Goal: Information Seeking & Learning: Learn about a topic

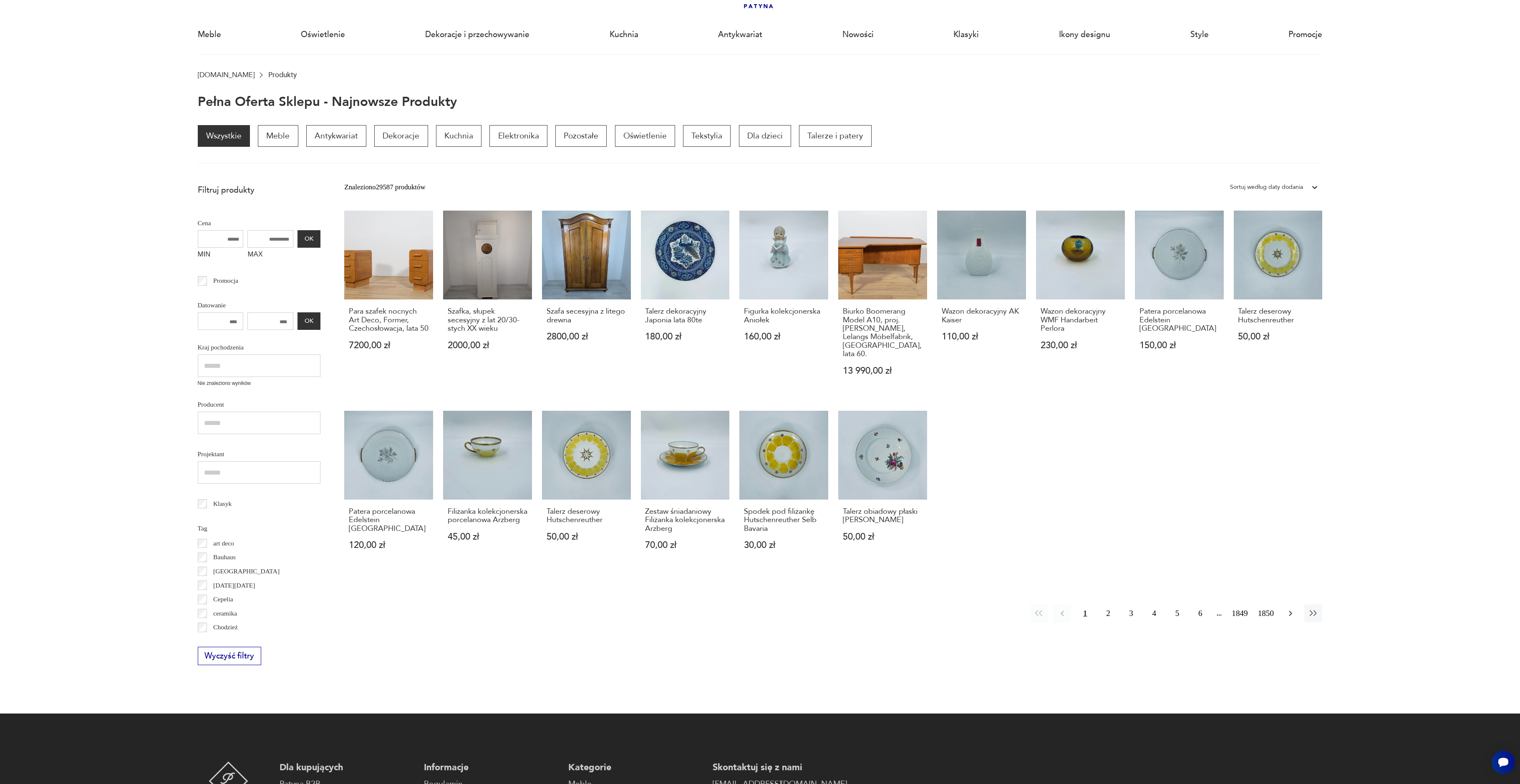
click at [1286, 609] on icon "button" at bounding box center [1290, 614] width 10 height 10
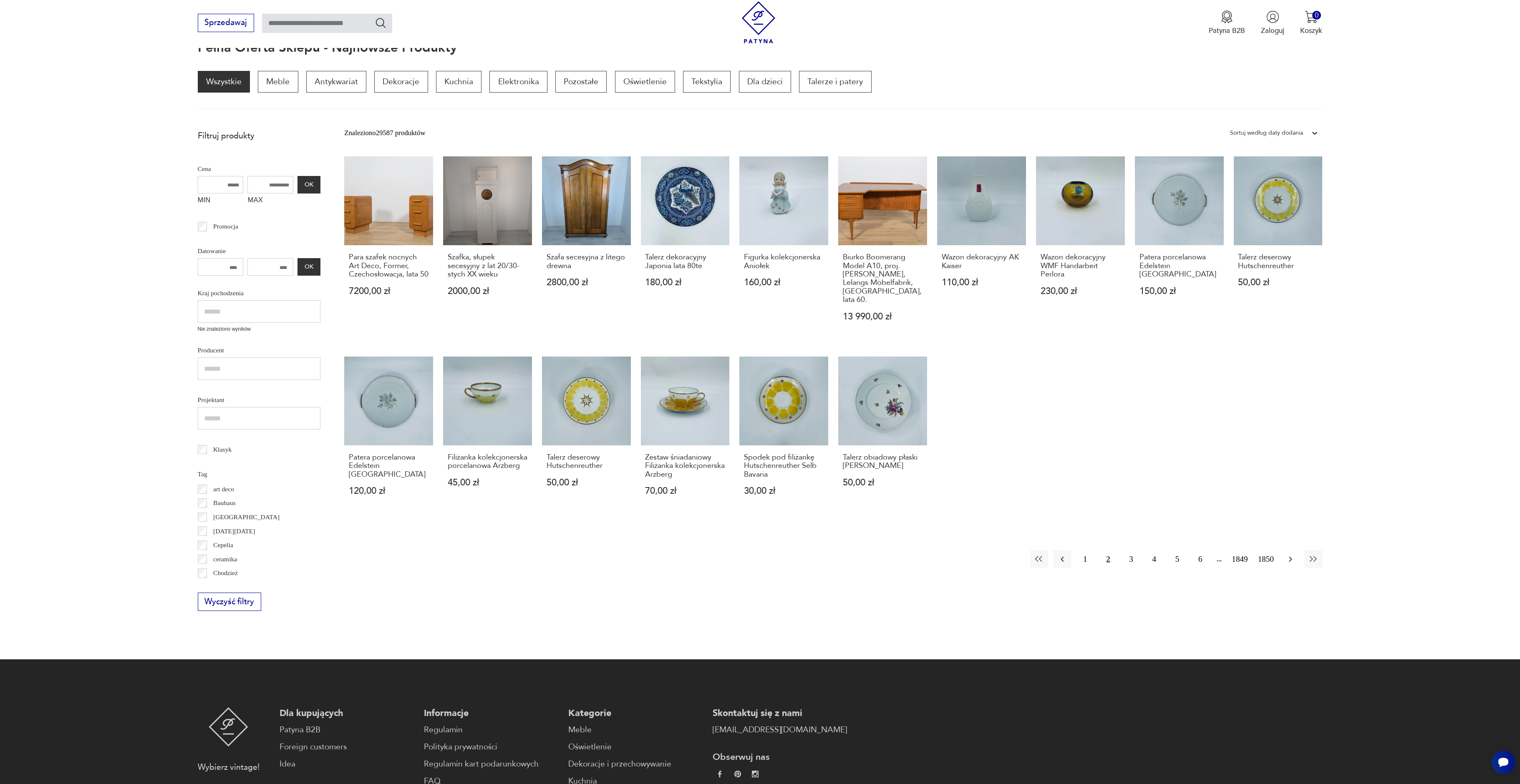
scroll to position [112, 0]
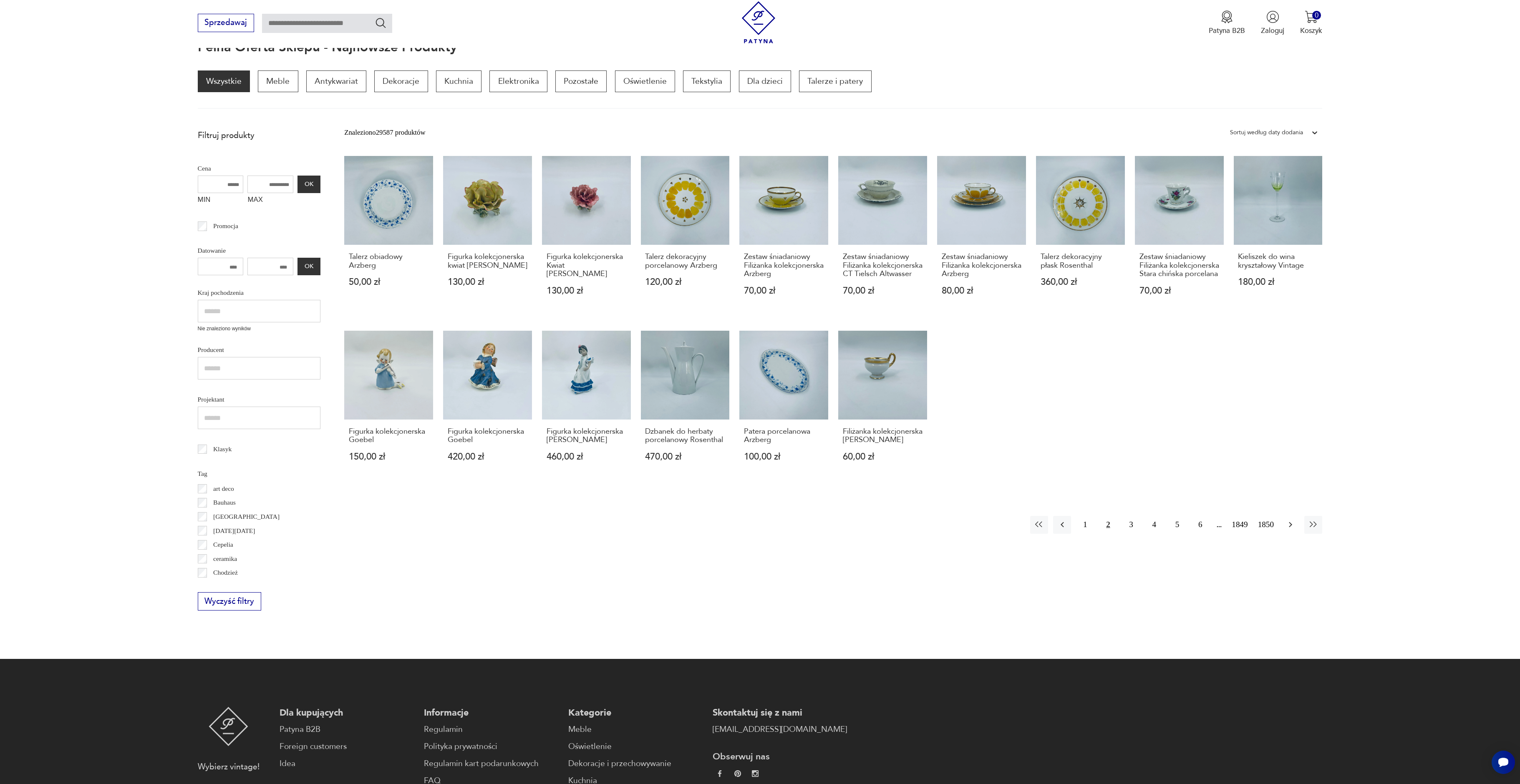
click at [1292, 530] on icon "button" at bounding box center [1290, 524] width 10 height 10
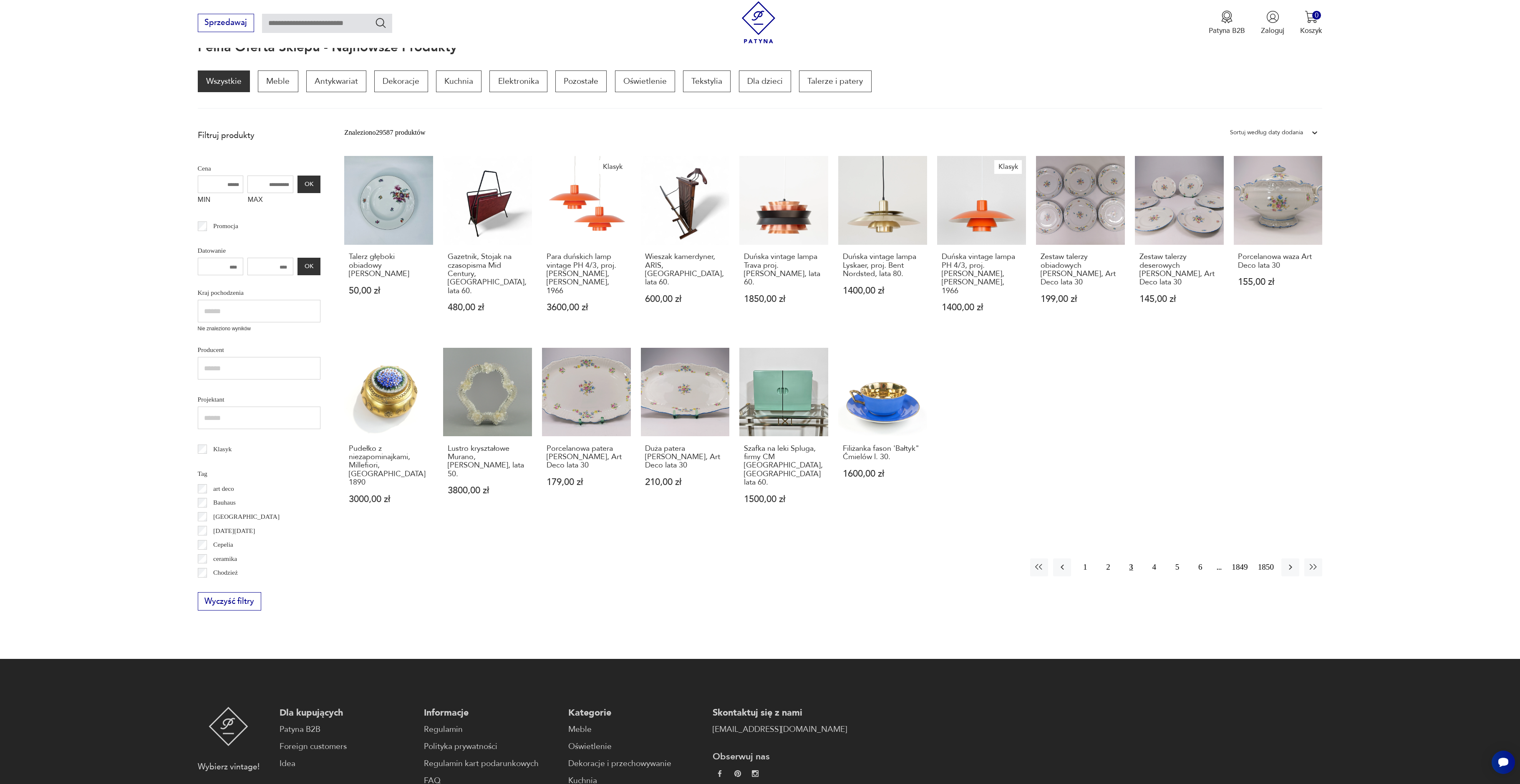
click at [1292, 562] on icon "button" at bounding box center [1290, 567] width 10 height 10
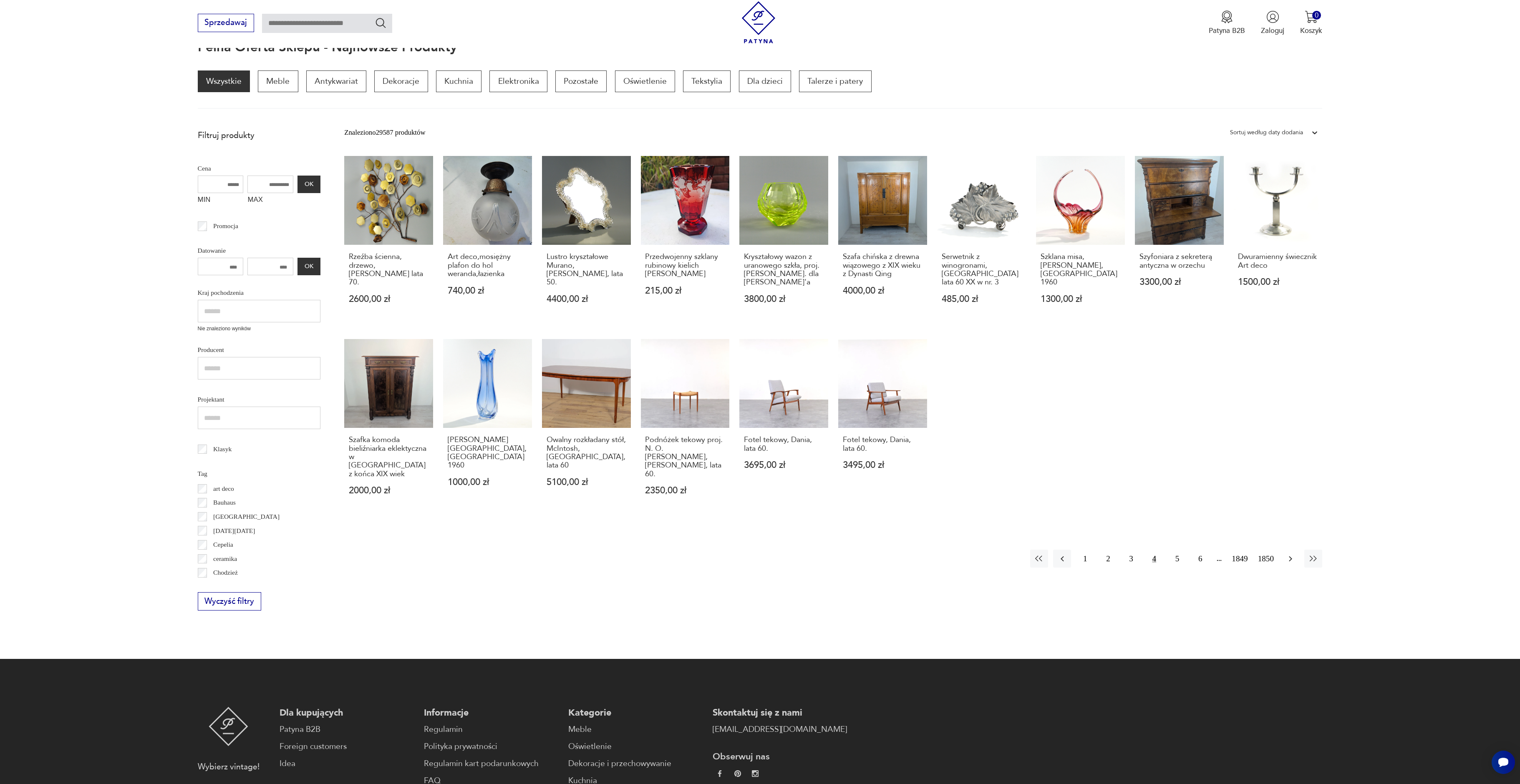
click at [1292, 554] on icon "button" at bounding box center [1290, 559] width 10 height 10
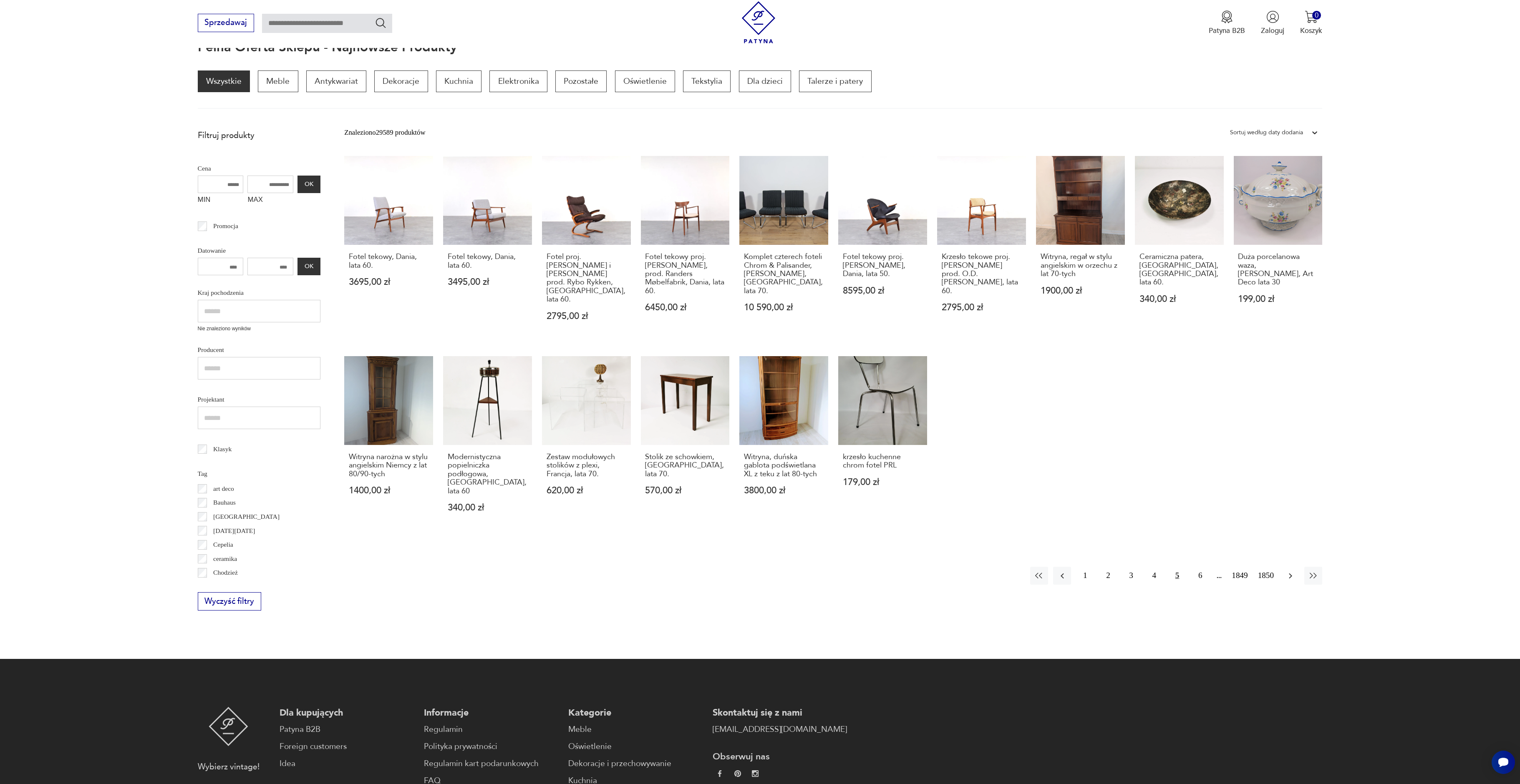
click at [1293, 571] on icon "button" at bounding box center [1290, 576] width 10 height 10
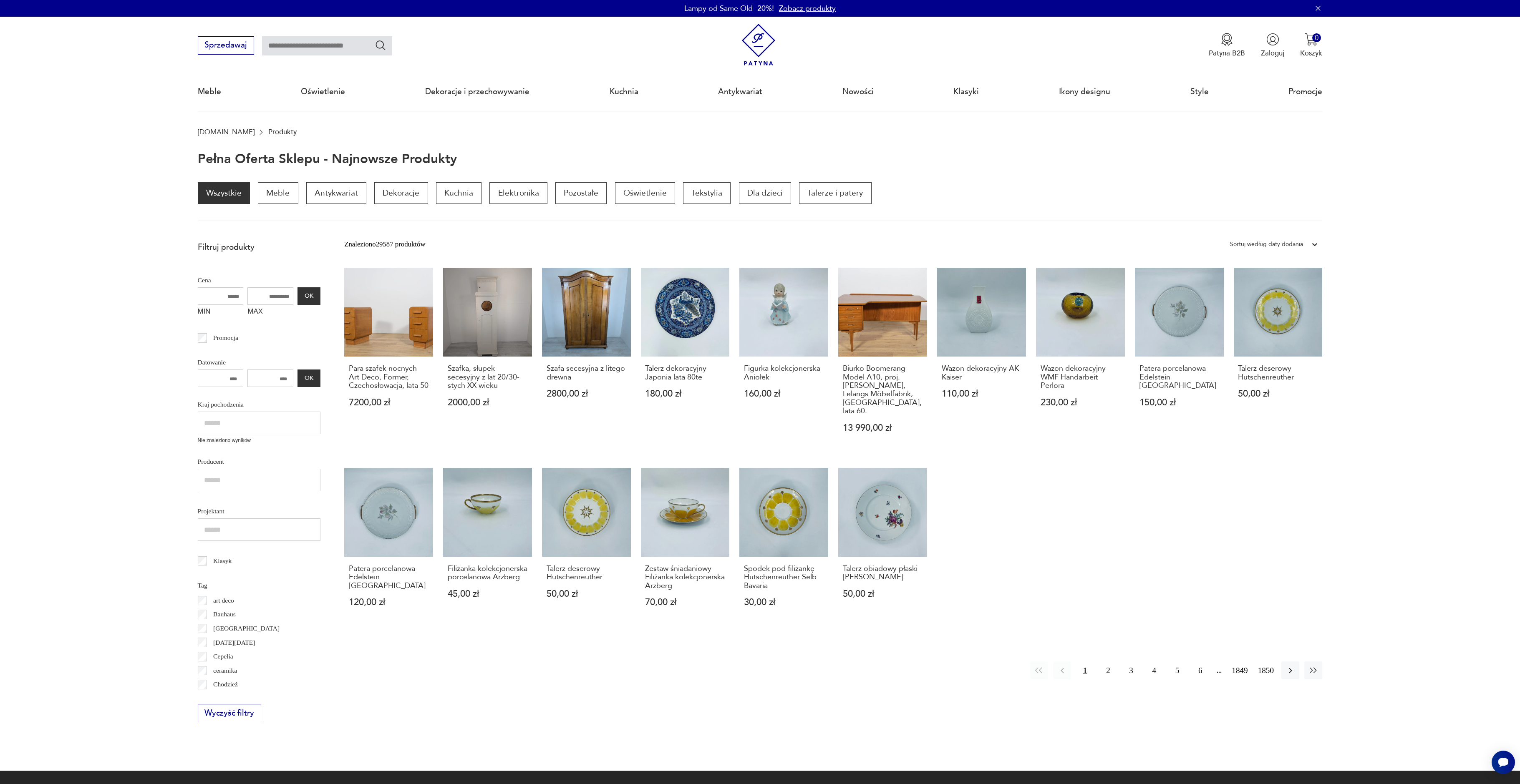
click at [338, 44] on input "text" at bounding box center [327, 46] width 130 height 19
type input "****"
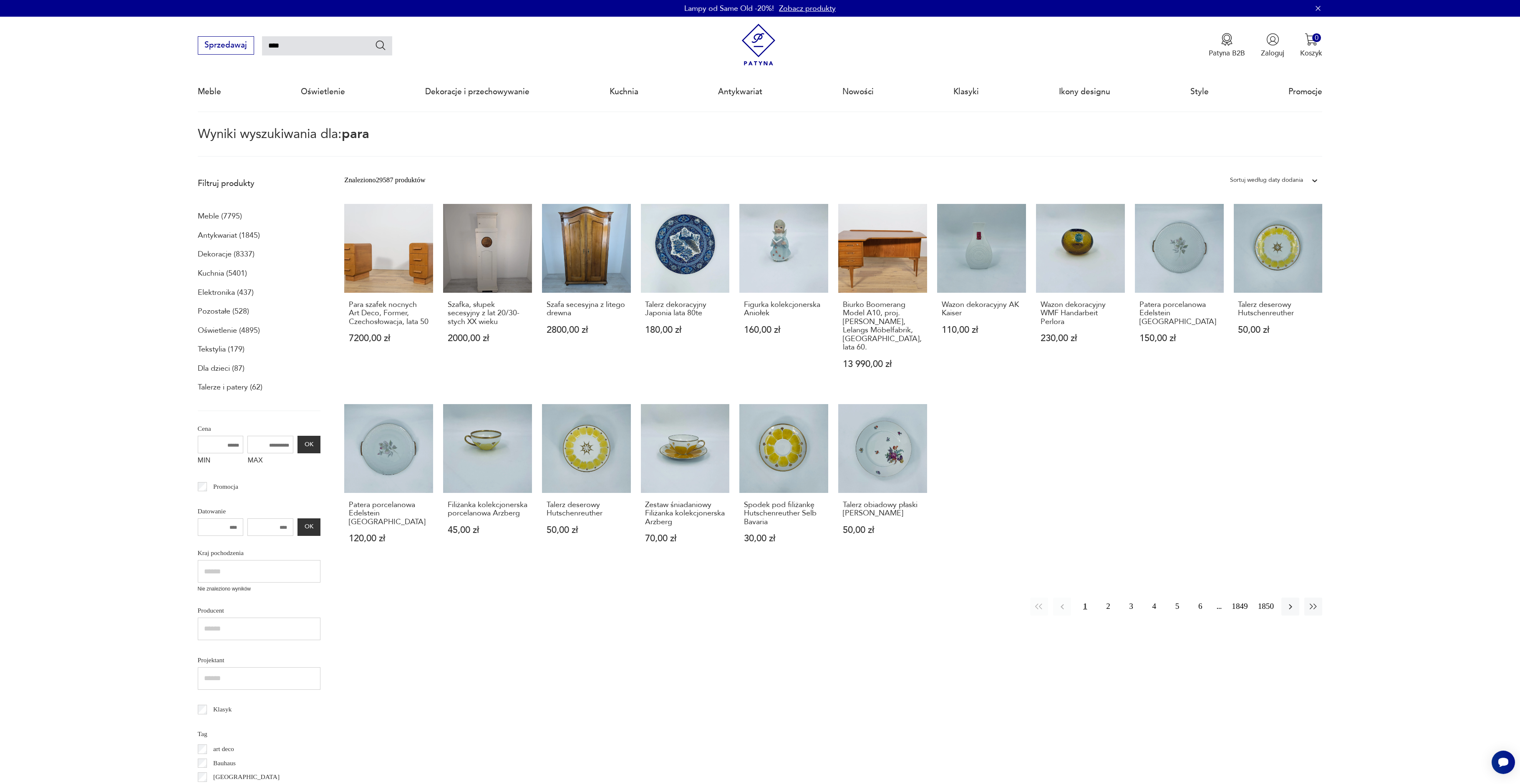
scroll to position [48, 0]
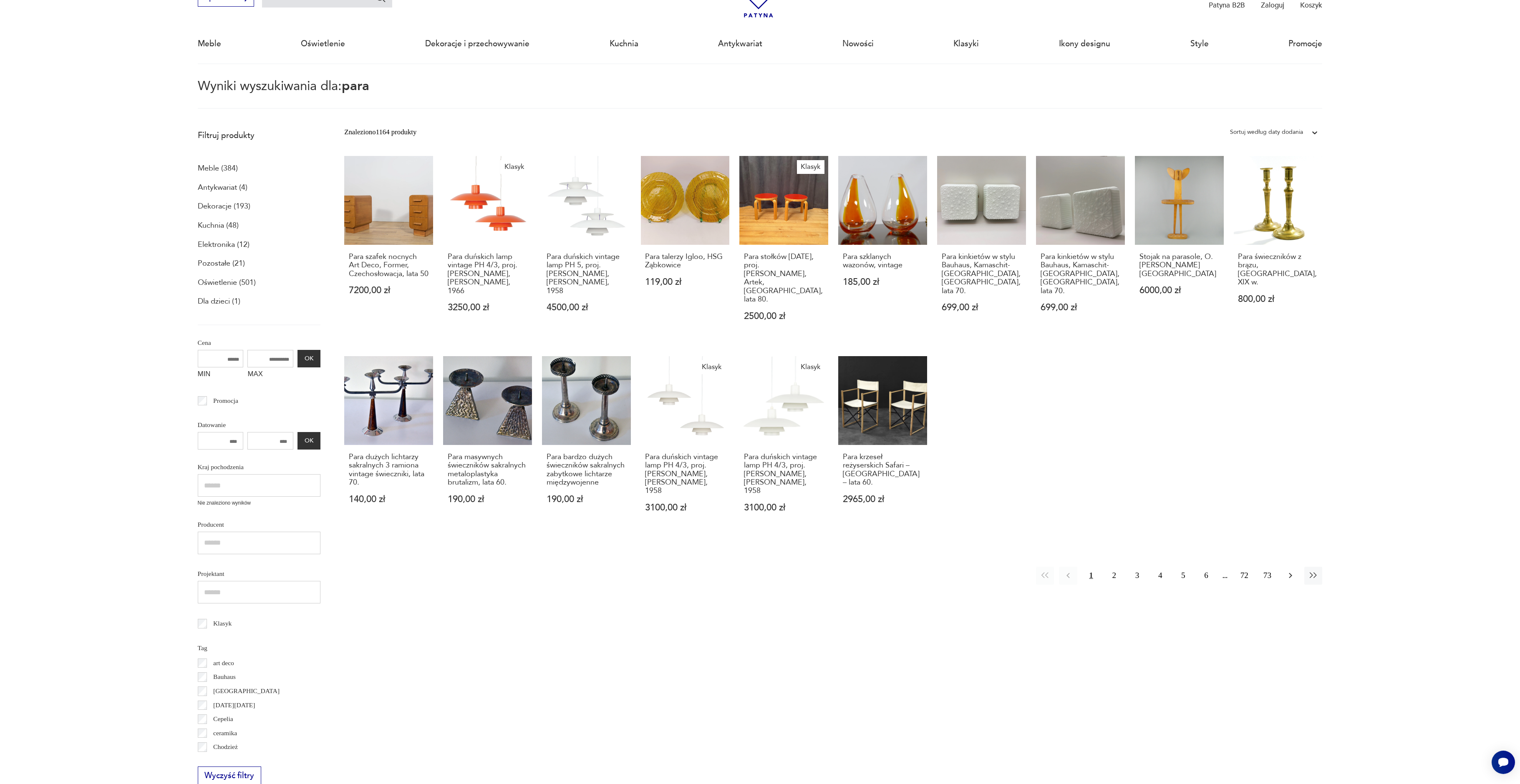
click at [1290, 570] on icon "button" at bounding box center [1290, 575] width 10 height 10
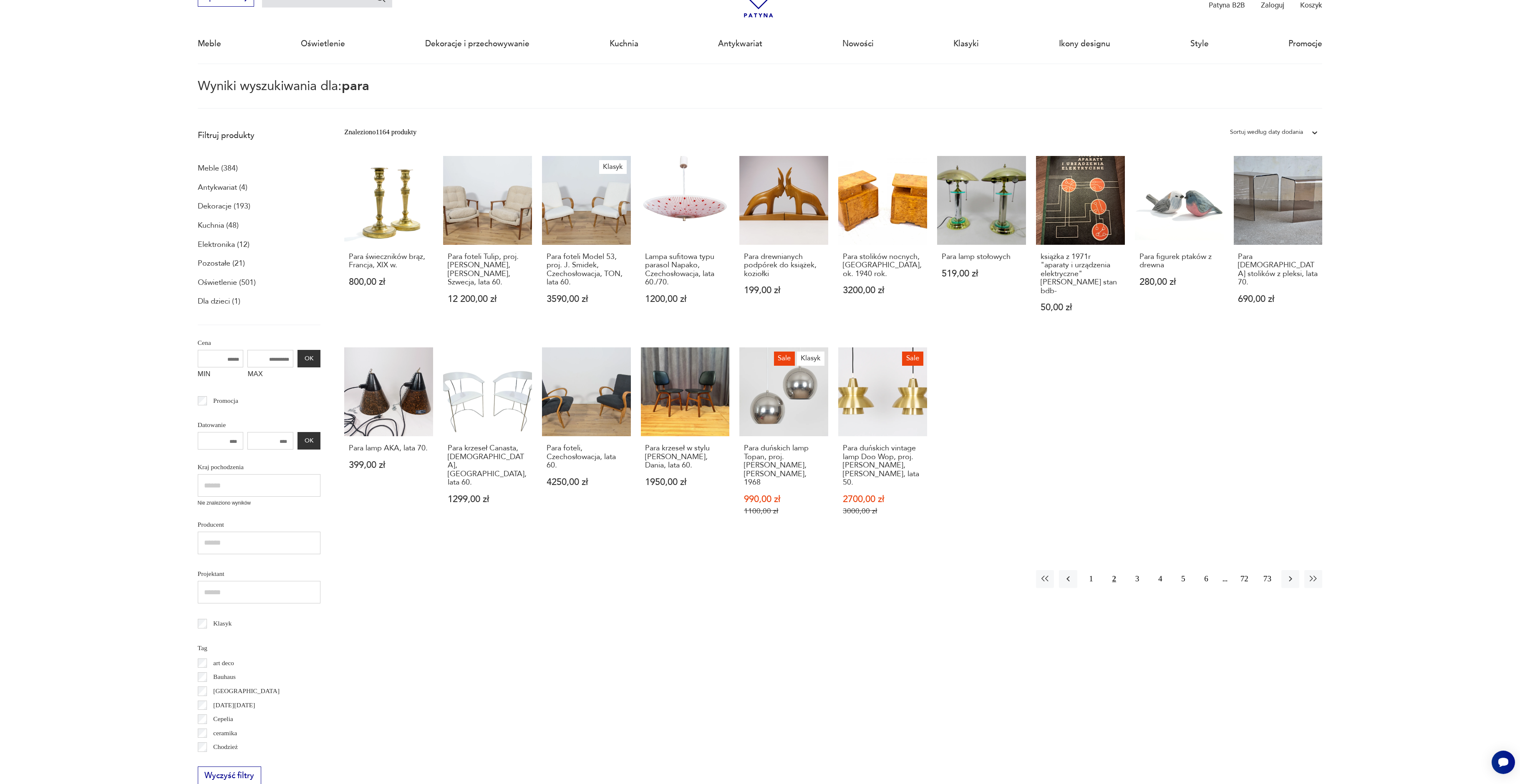
click at [216, 167] on p "Meble (384)" at bounding box center [218, 169] width 40 height 14
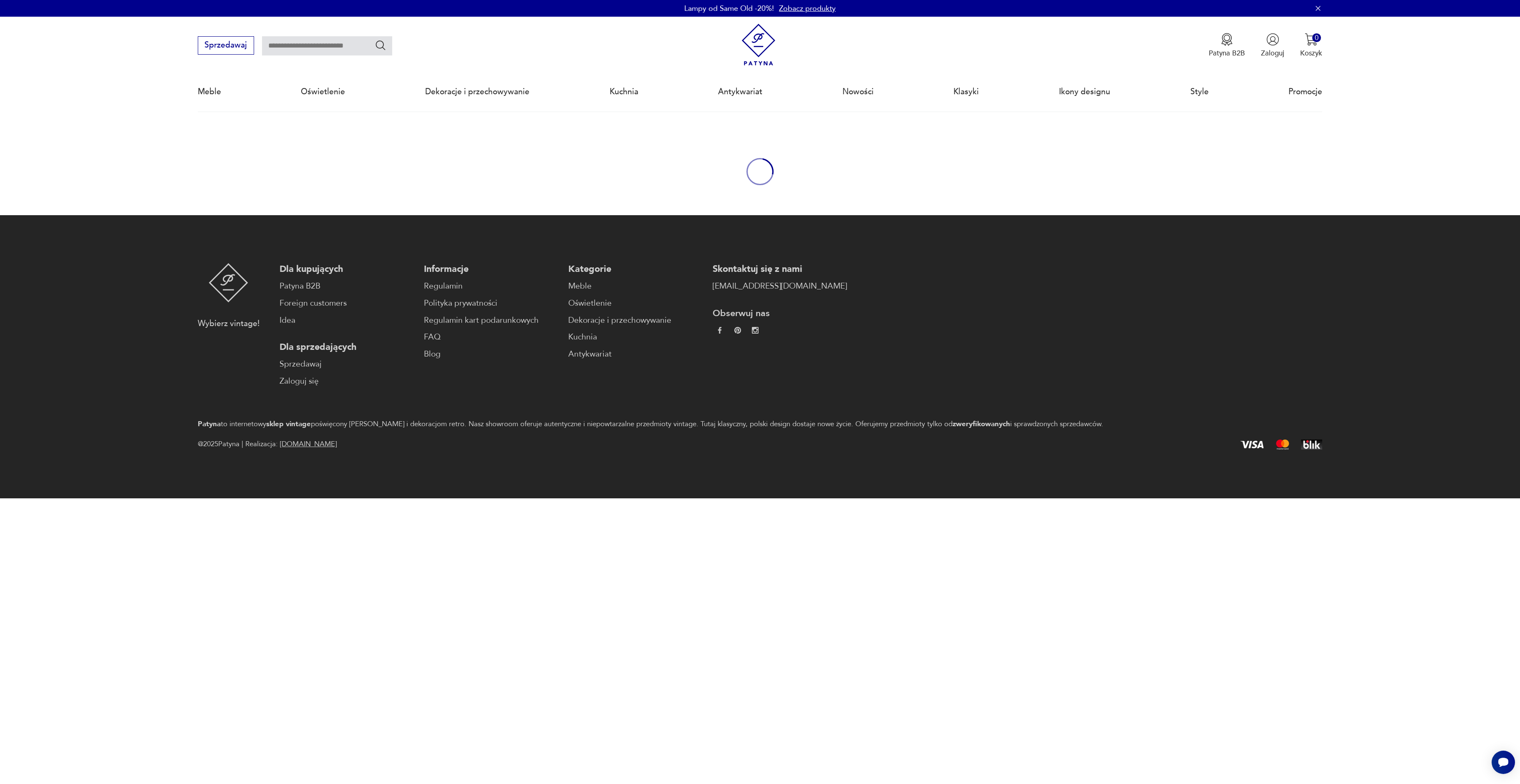
type input "****"
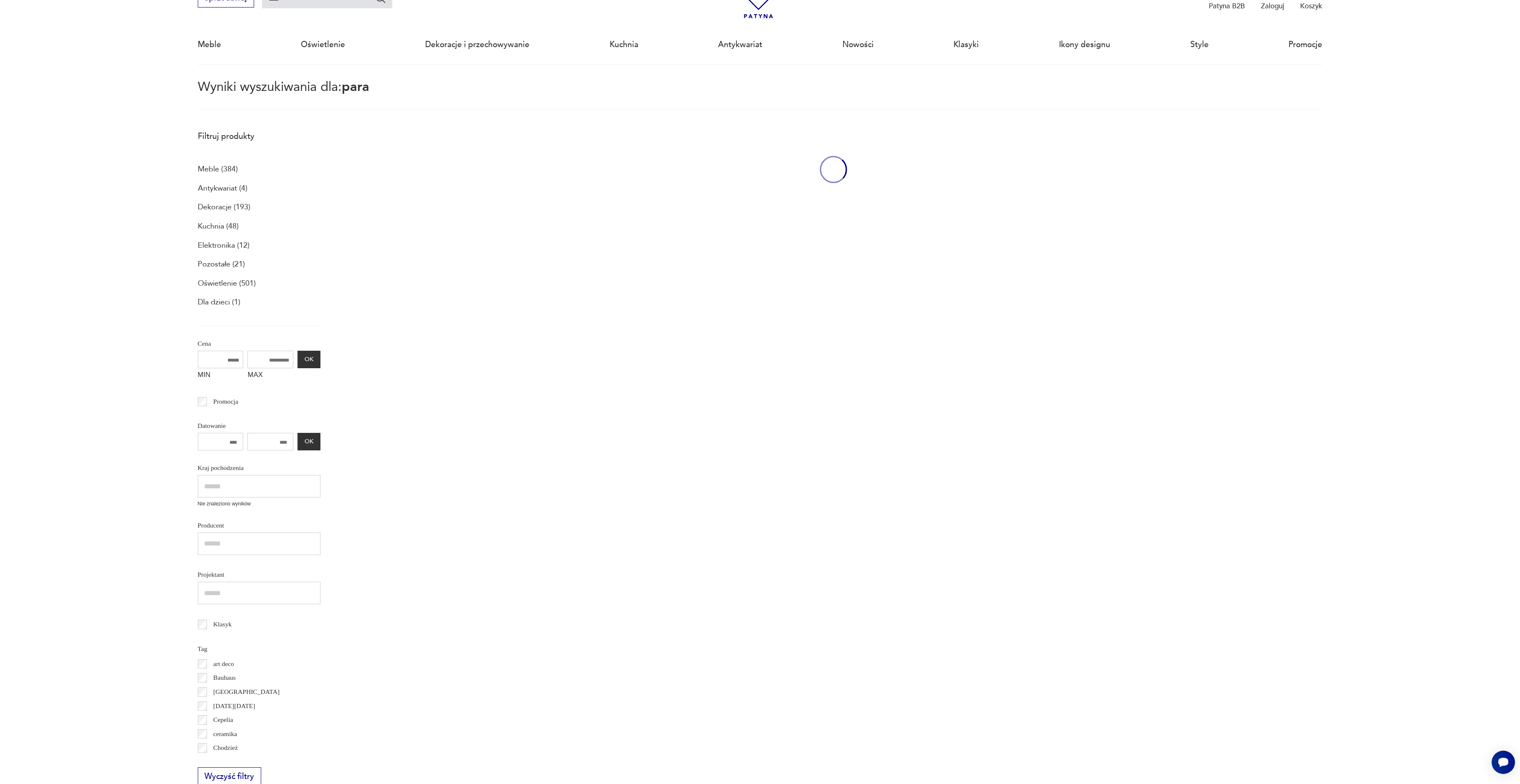
scroll to position [48, 0]
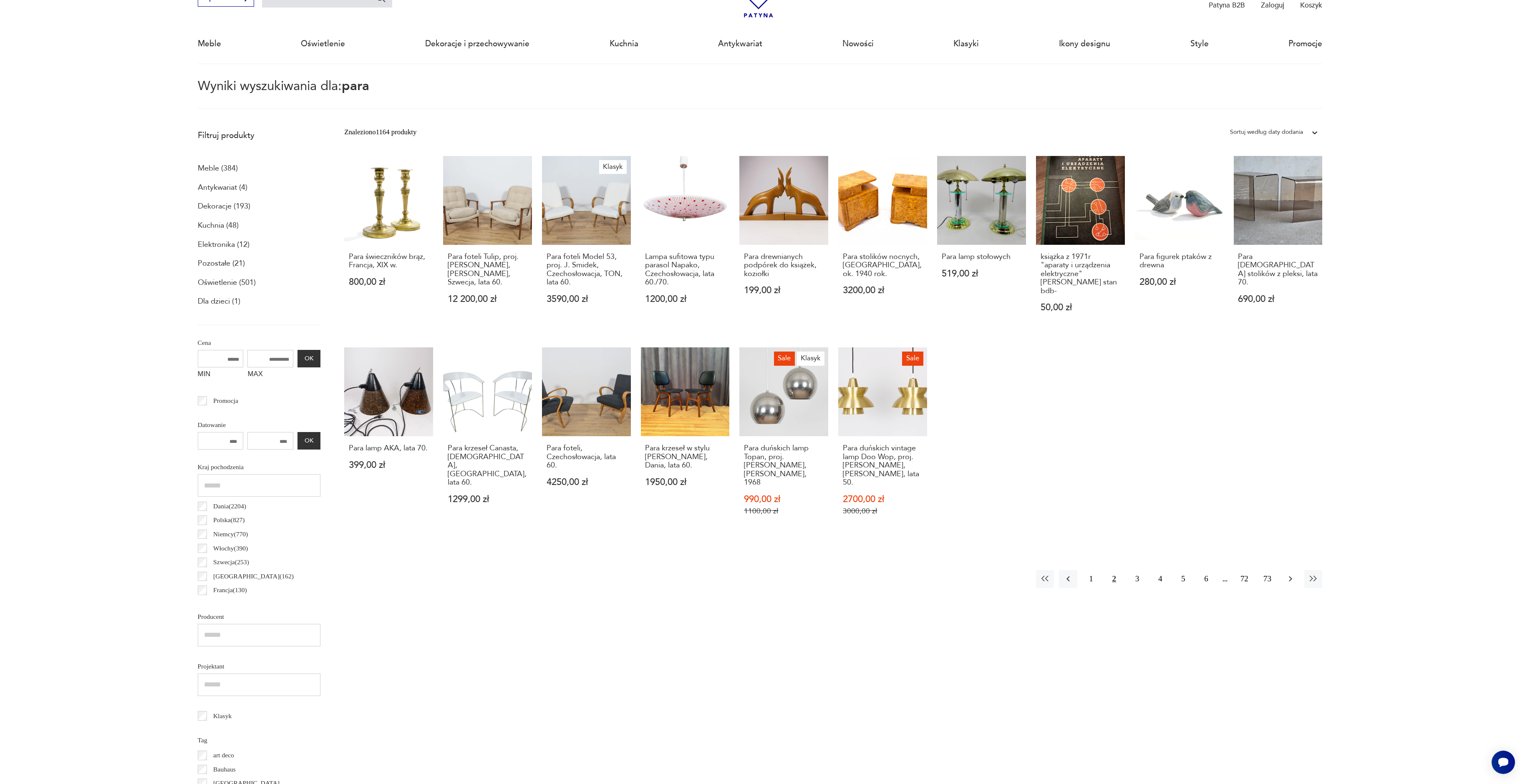
click at [1287, 574] on icon "button" at bounding box center [1290, 579] width 10 height 10
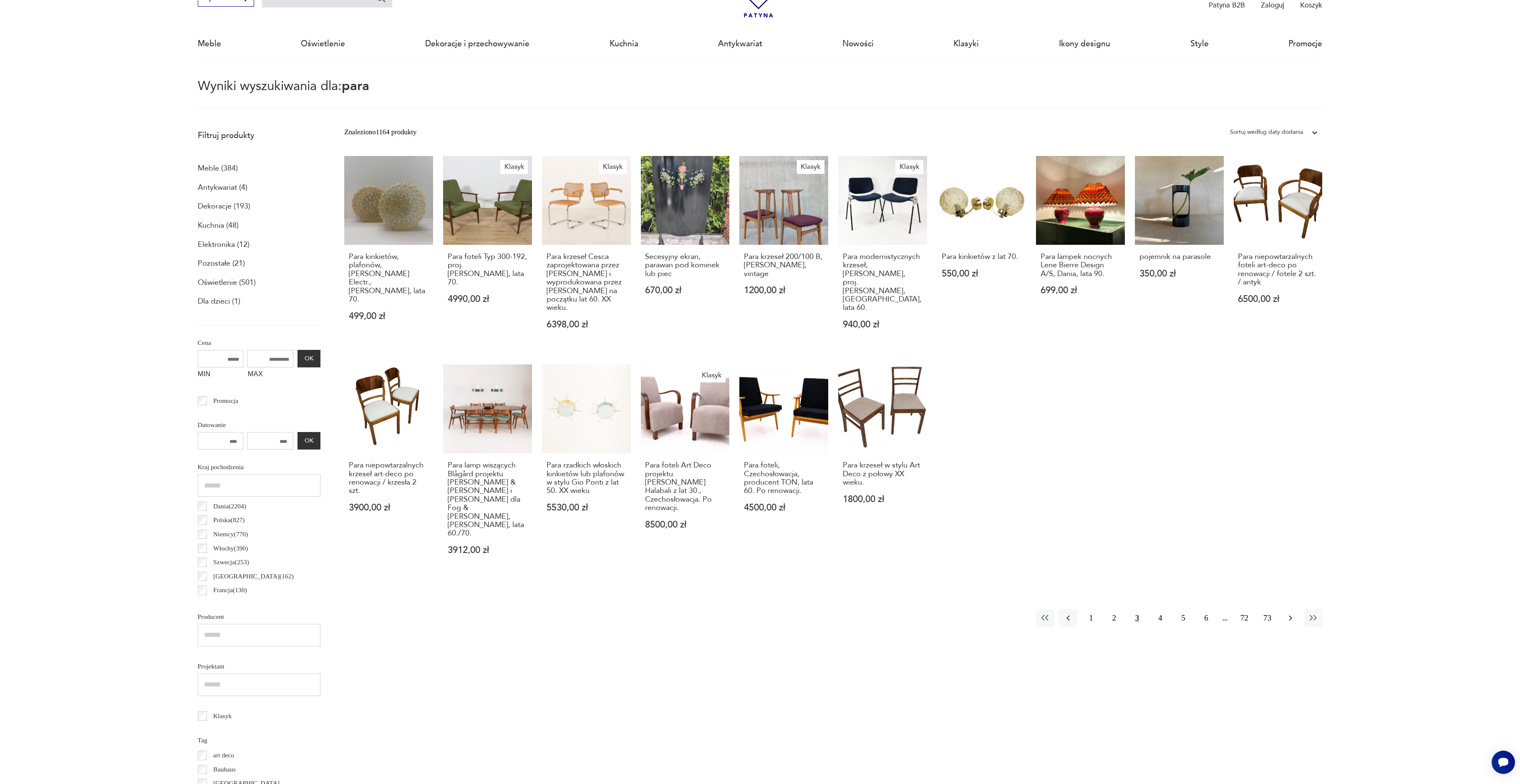
click at [1289, 616] on icon "button" at bounding box center [1290, 618] width 4 height 5
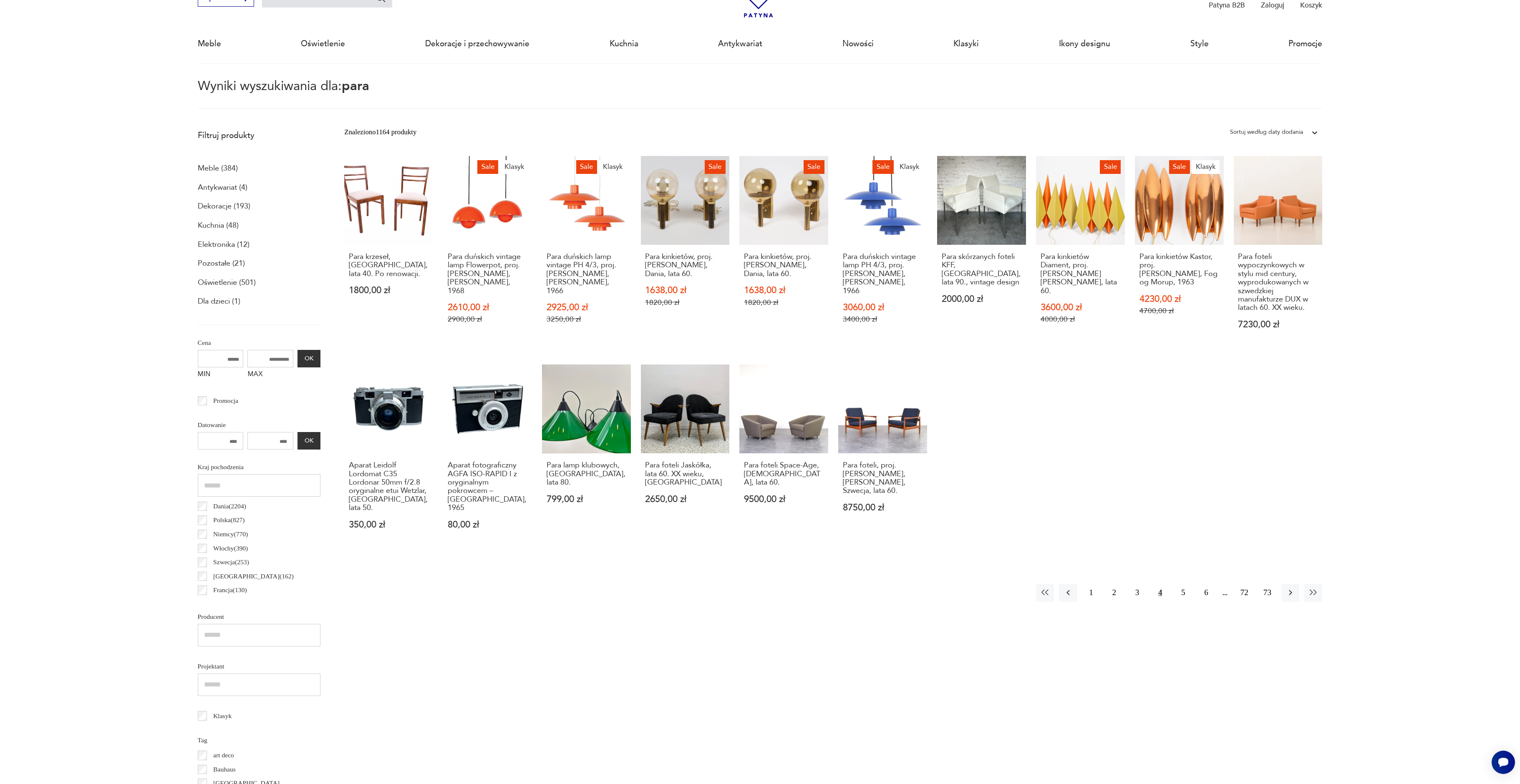
click at [1289, 591] on icon "button" at bounding box center [1290, 593] width 4 height 5
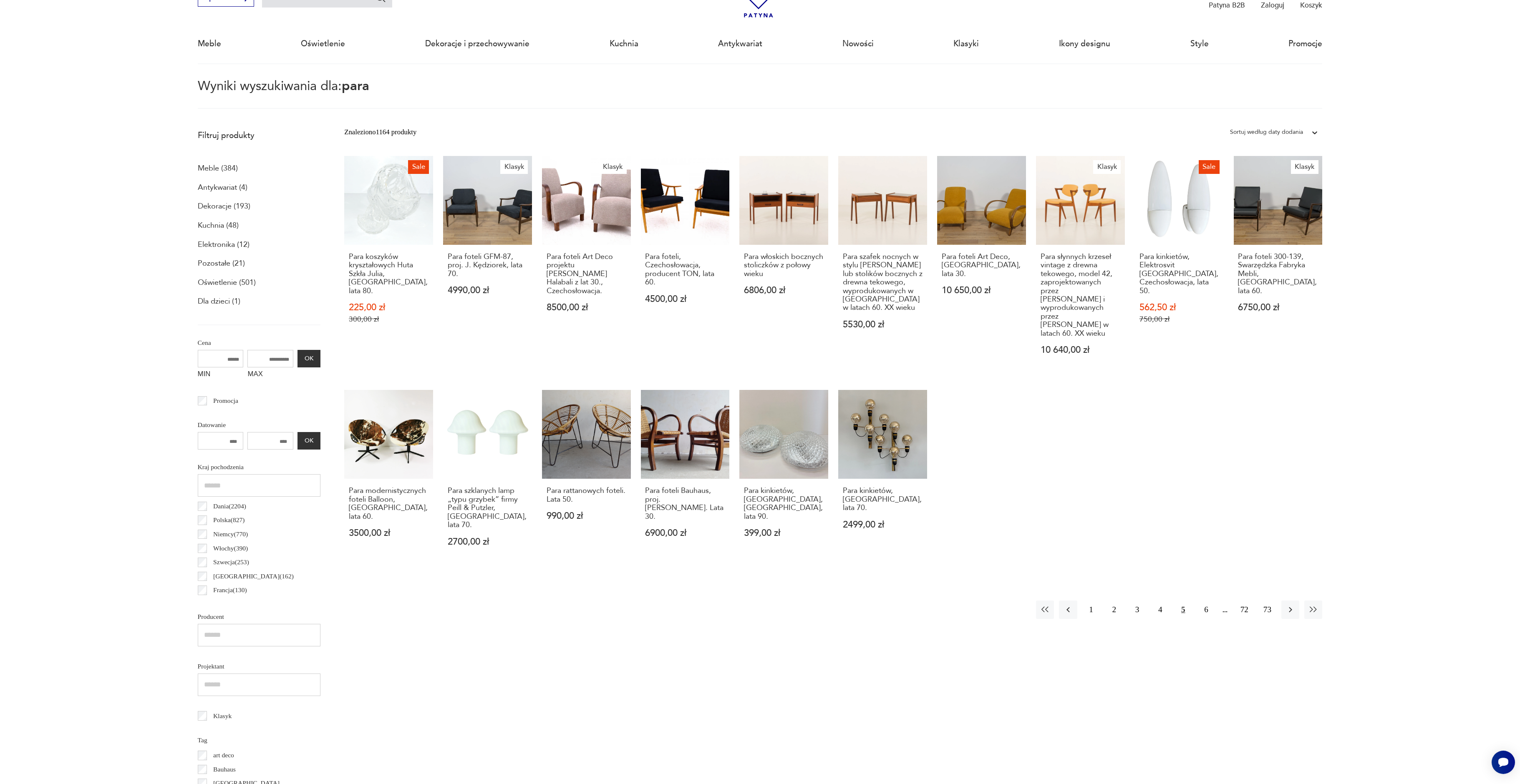
click at [1289, 608] on icon "button" at bounding box center [1290, 610] width 4 height 5
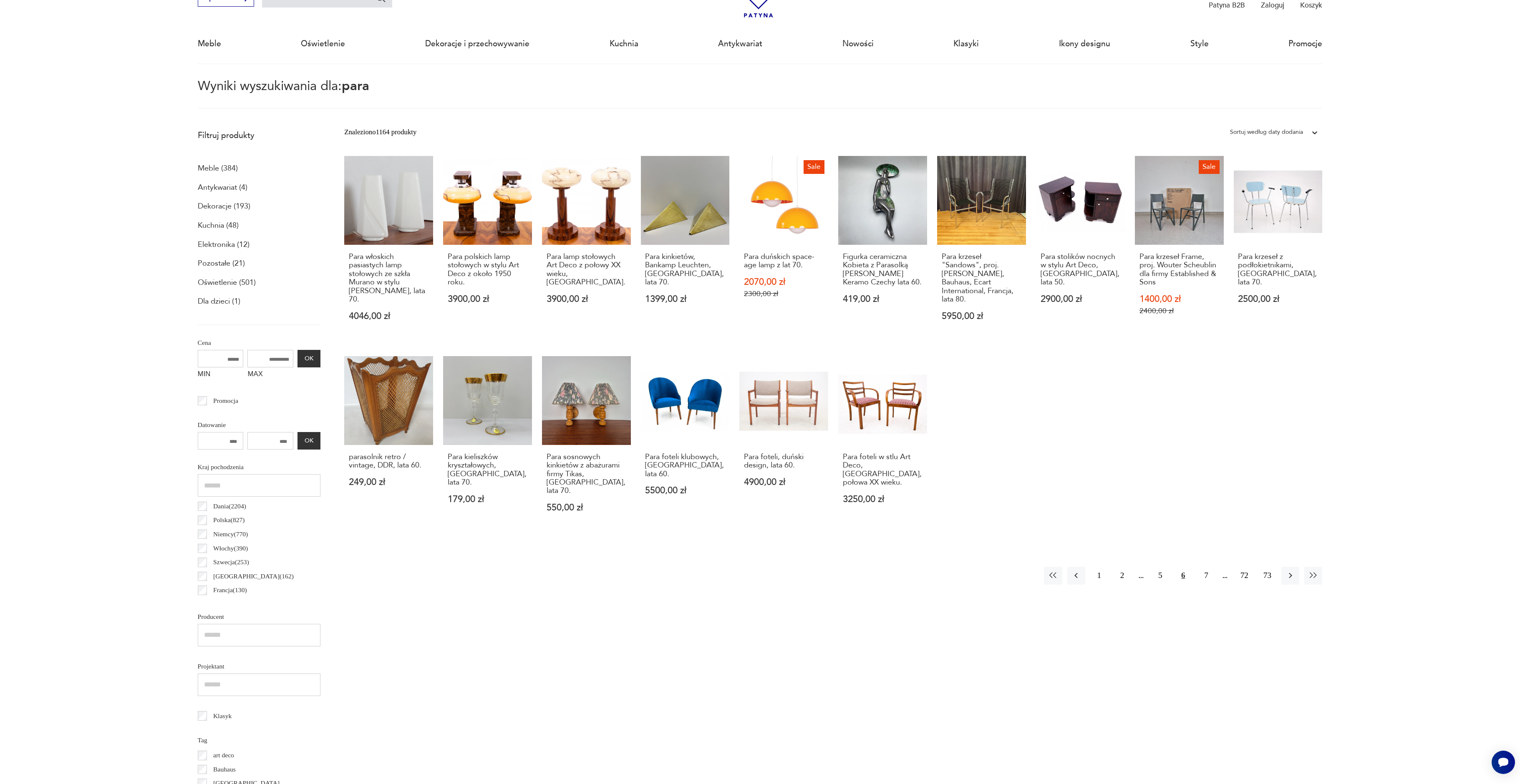
click at [1289, 582] on div "Znaleziono 1164 produkty Filtruj Sortuj według daty dodania Sortuj według daty …" at bounding box center [833, 501] width 978 height 753
click at [1290, 570] on icon "button" at bounding box center [1290, 575] width 10 height 10
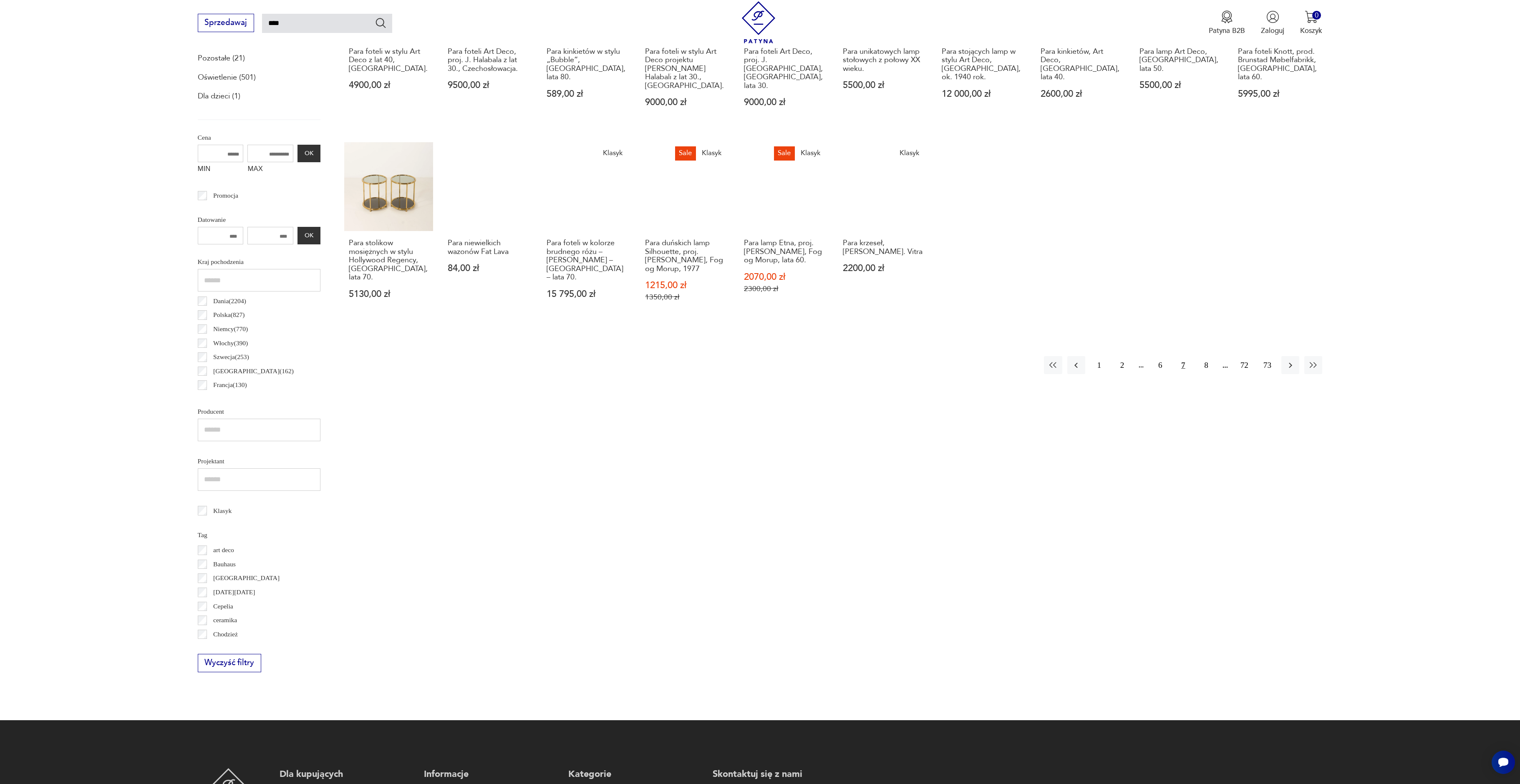
scroll to position [263, 0]
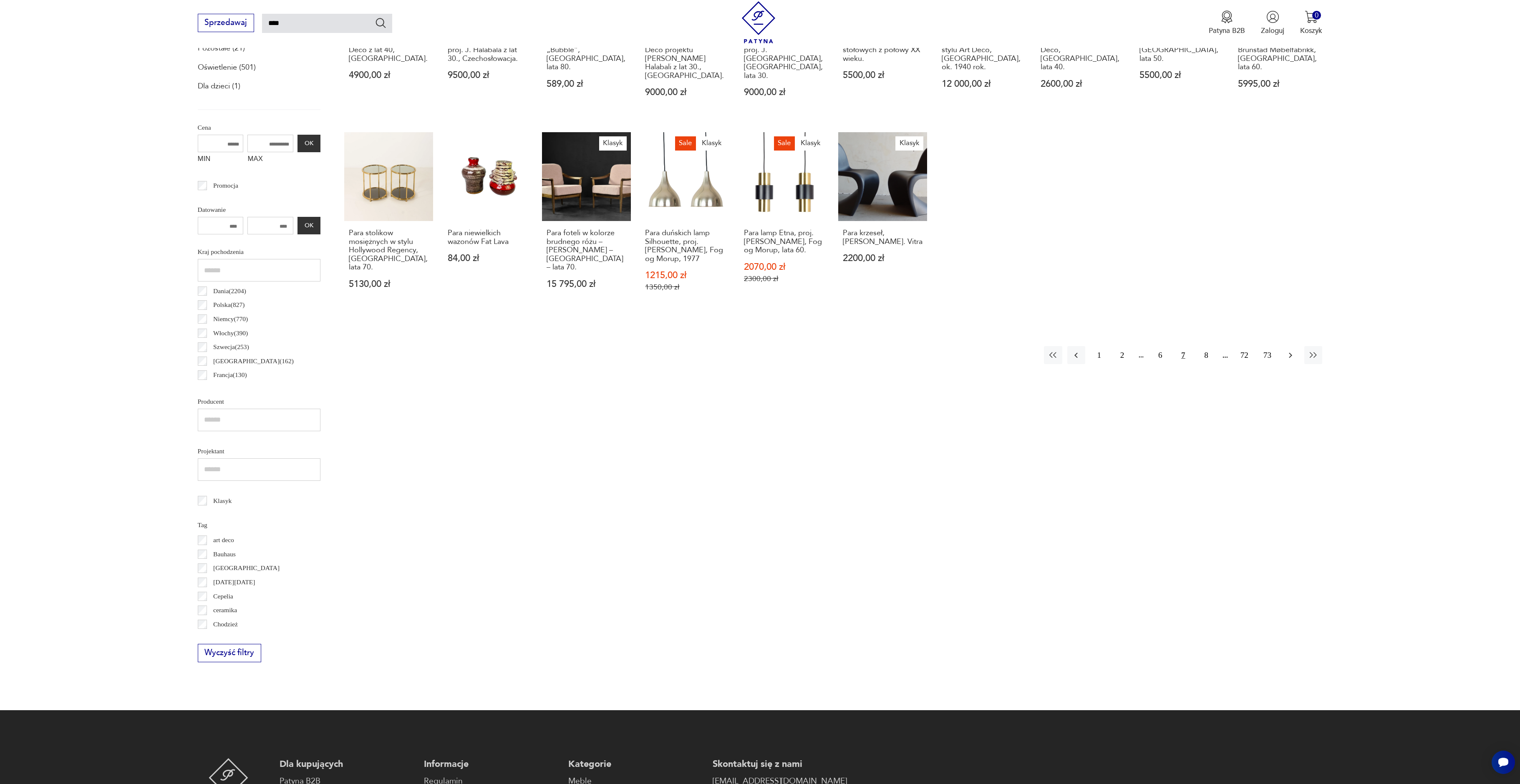
click at [1289, 346] on button "button" at bounding box center [1290, 355] width 18 height 18
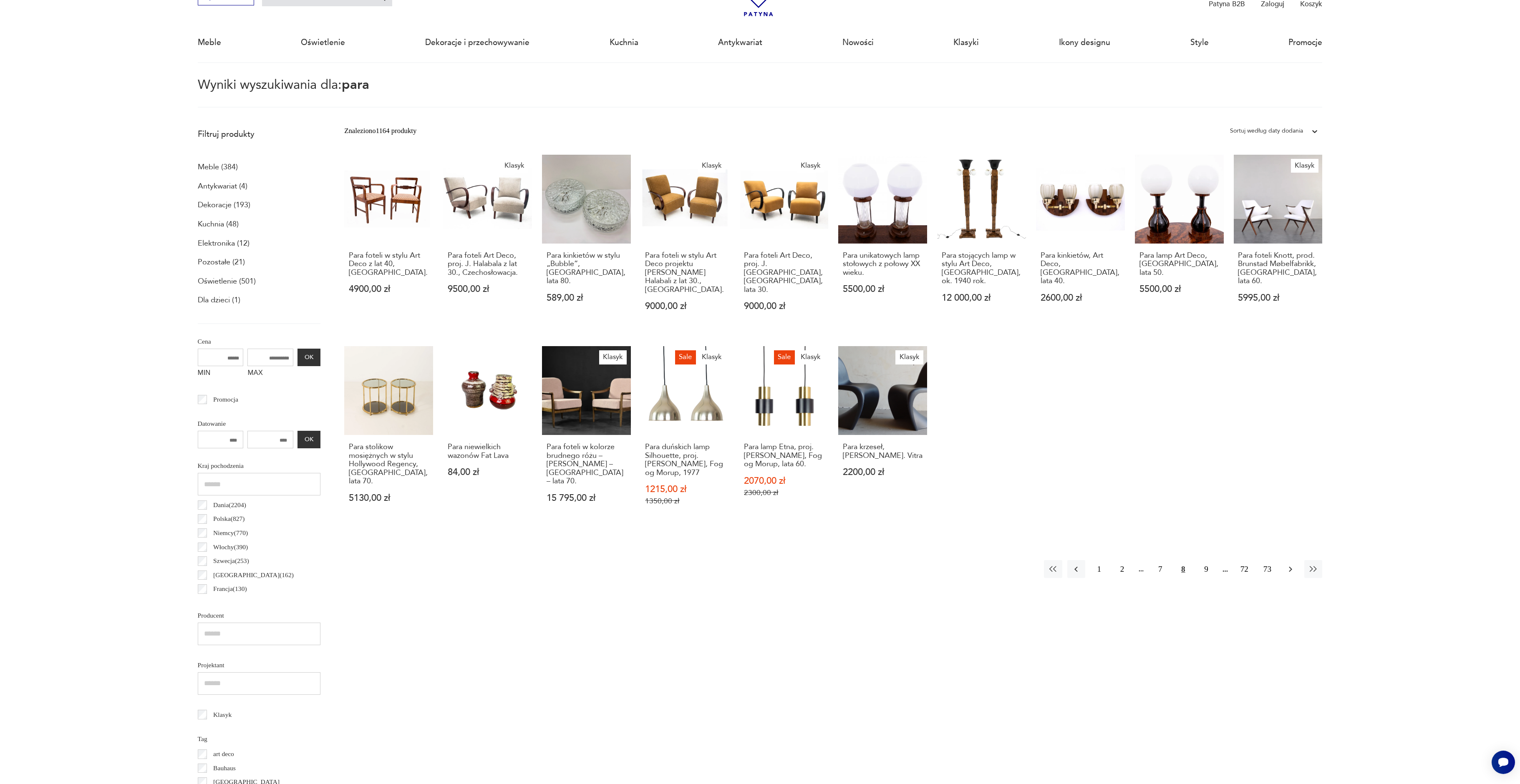
scroll to position [48, 0]
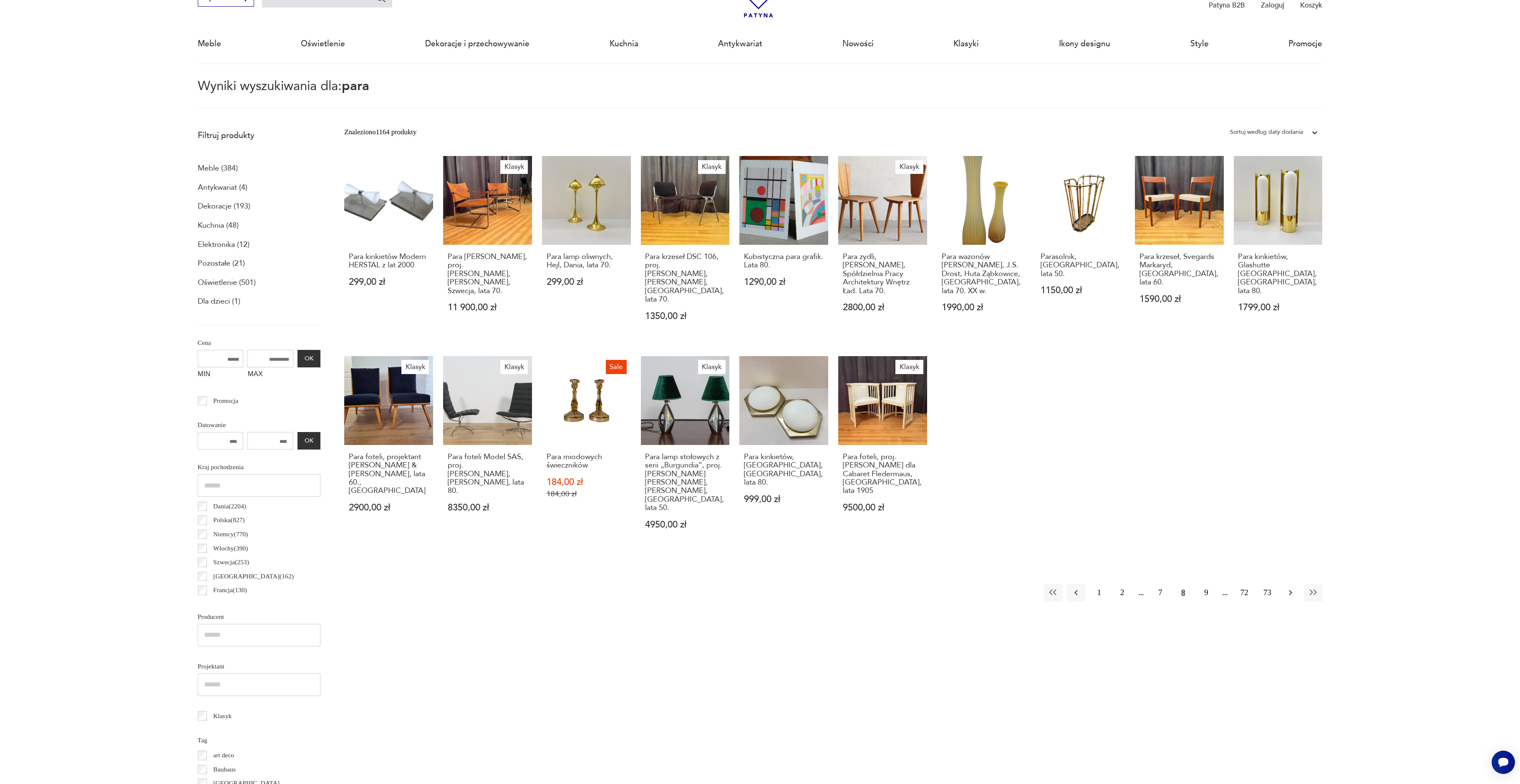
click at [1286, 588] on icon "button" at bounding box center [1290, 592] width 10 height 10
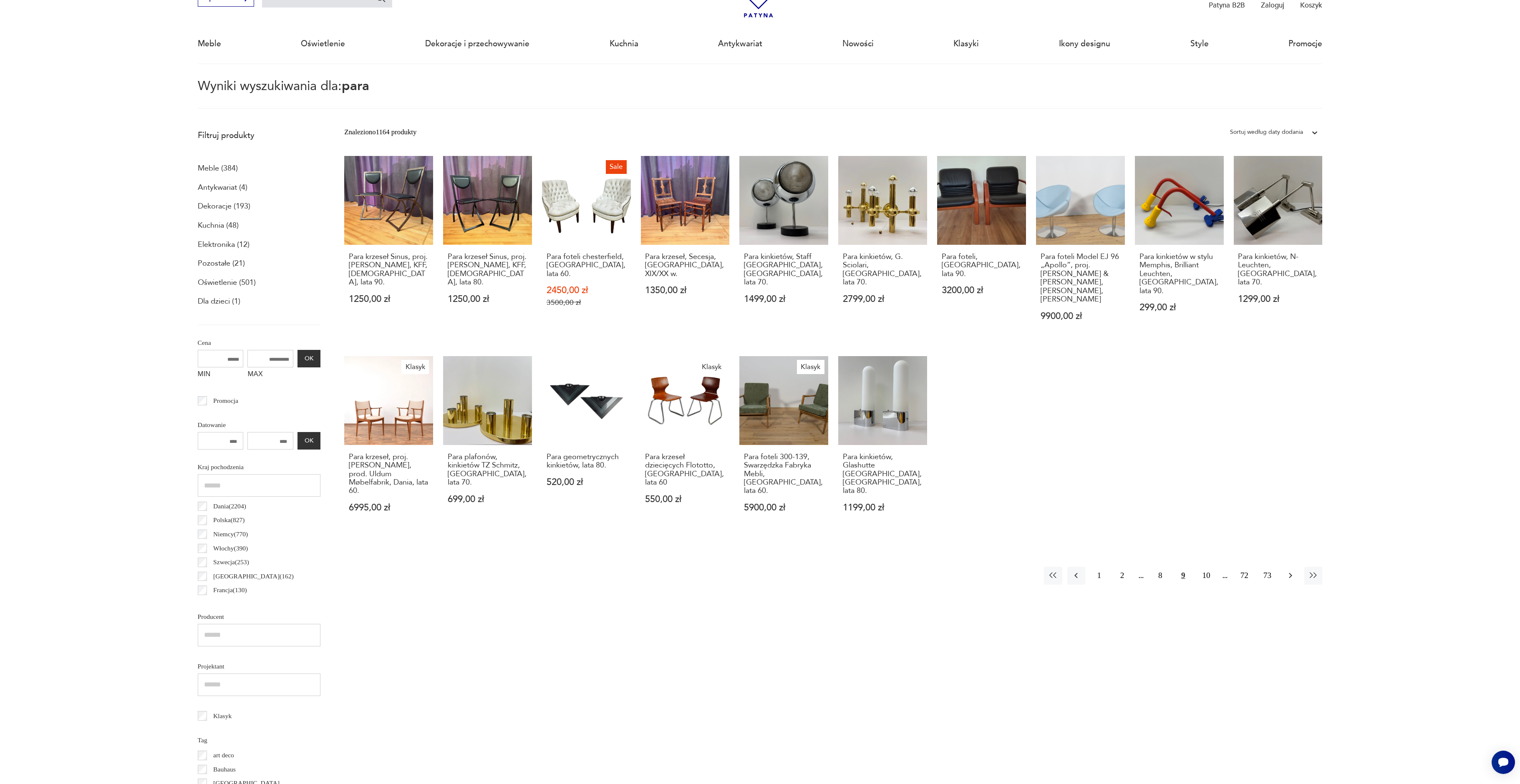
click at [1288, 570] on icon "button" at bounding box center [1290, 575] width 10 height 10
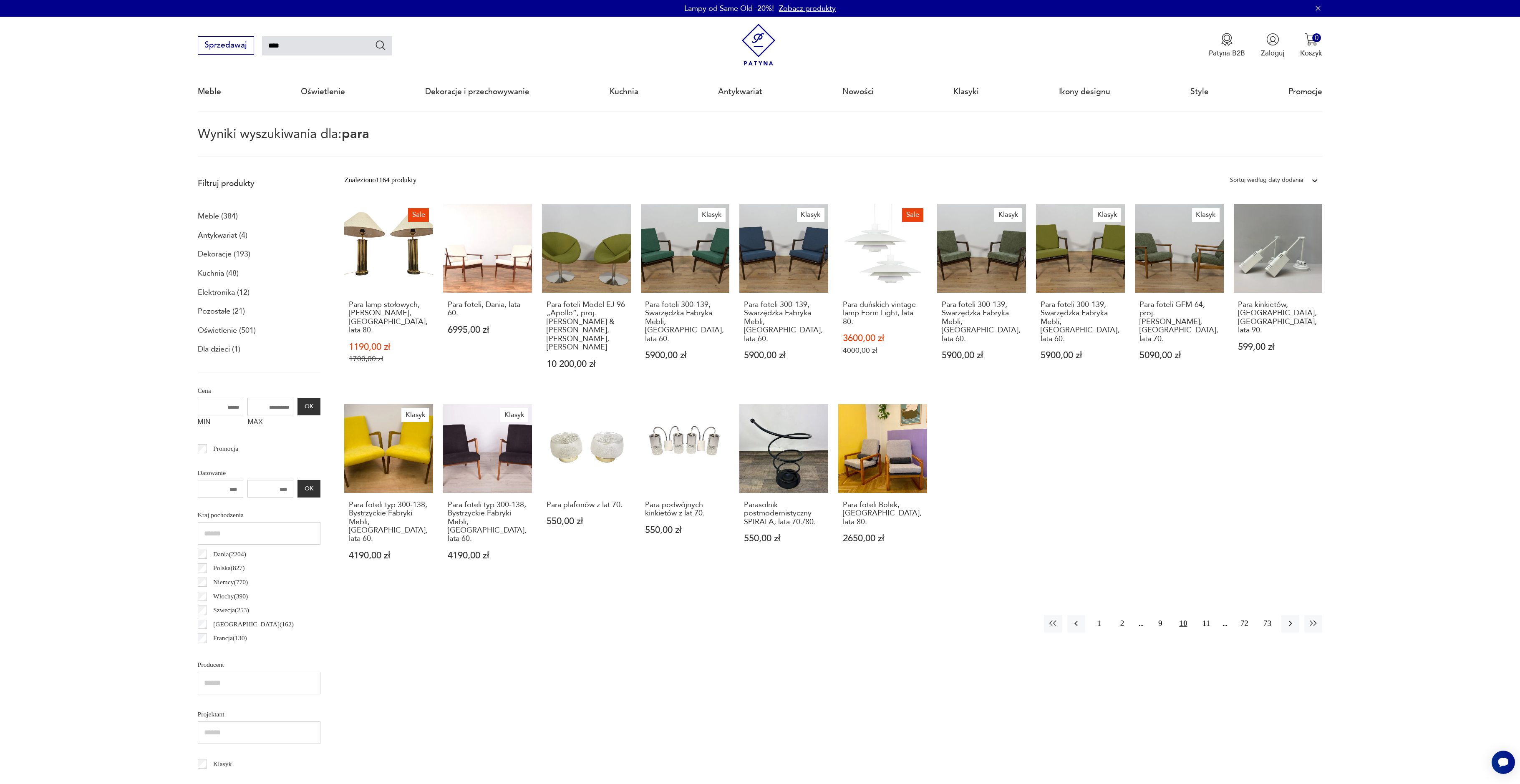
click at [274, 46] on input "****" at bounding box center [327, 46] width 130 height 19
type input "*****"
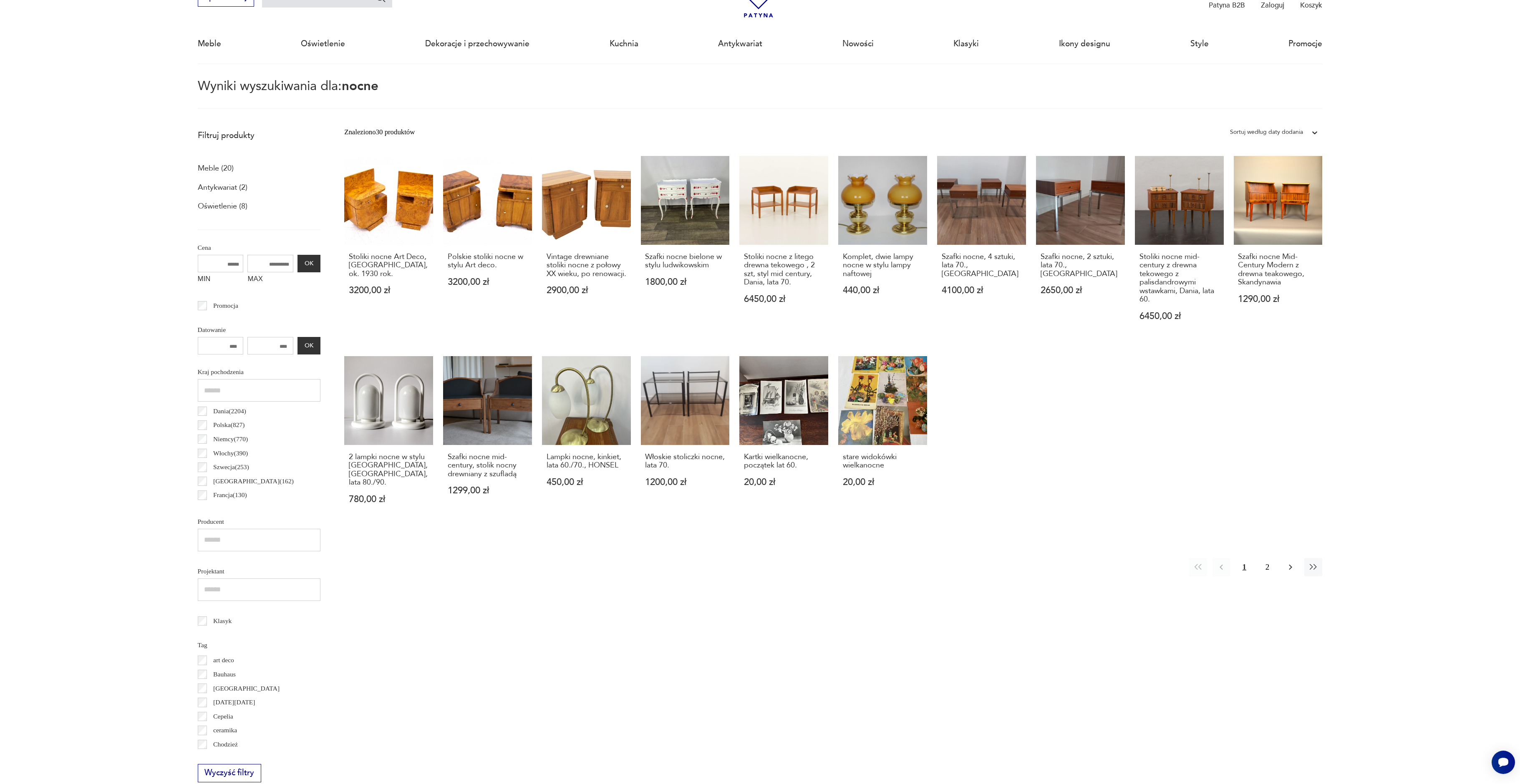
click at [1290, 562] on icon "button" at bounding box center [1290, 567] width 10 height 10
